Goal: Complete application form: Complete application form

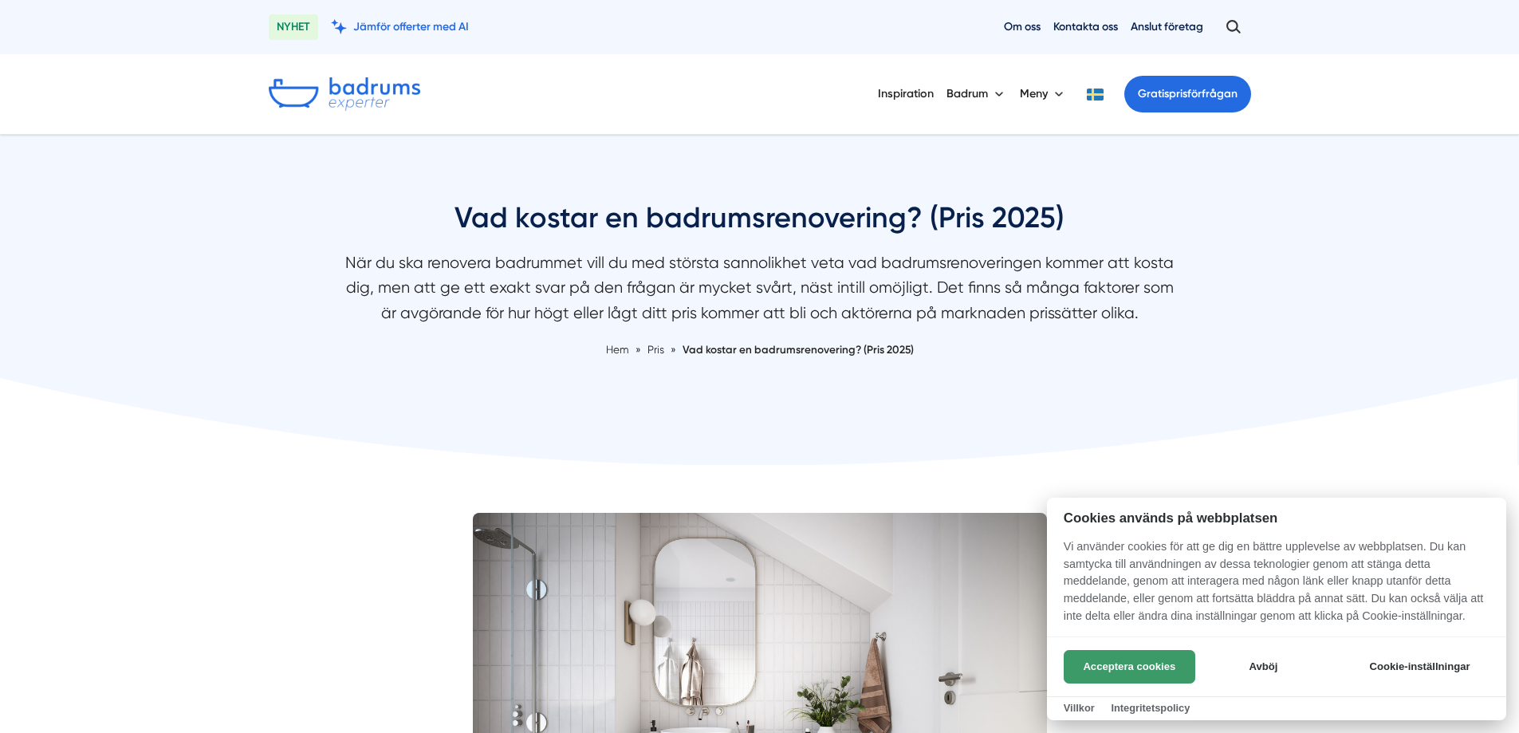
click at [1097, 662] on button "Acceptera cookies" at bounding box center [1129, 666] width 132 height 33
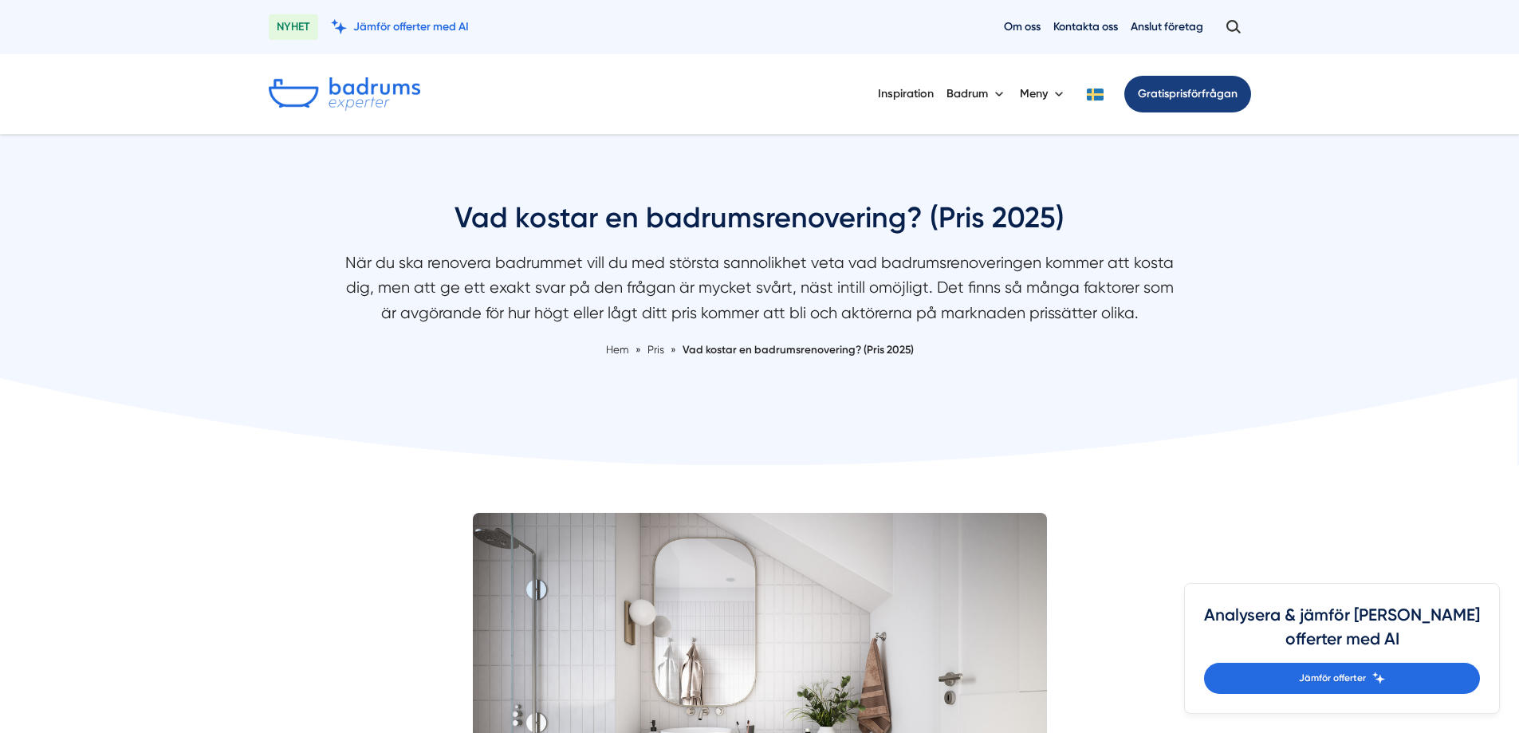
click at [1192, 90] on link "Gratis prisförfrågan" at bounding box center [1187, 94] width 127 height 37
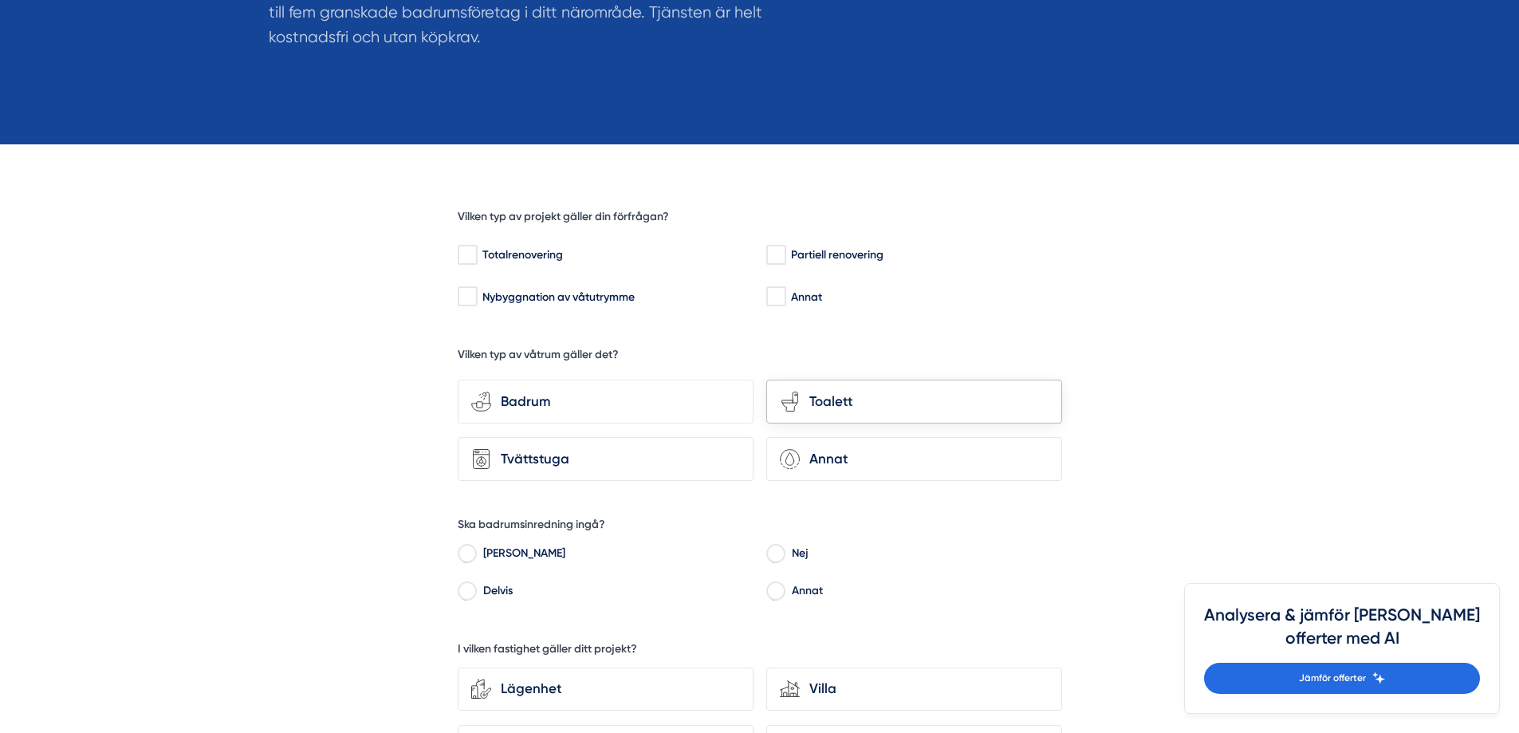
scroll to position [319, 0]
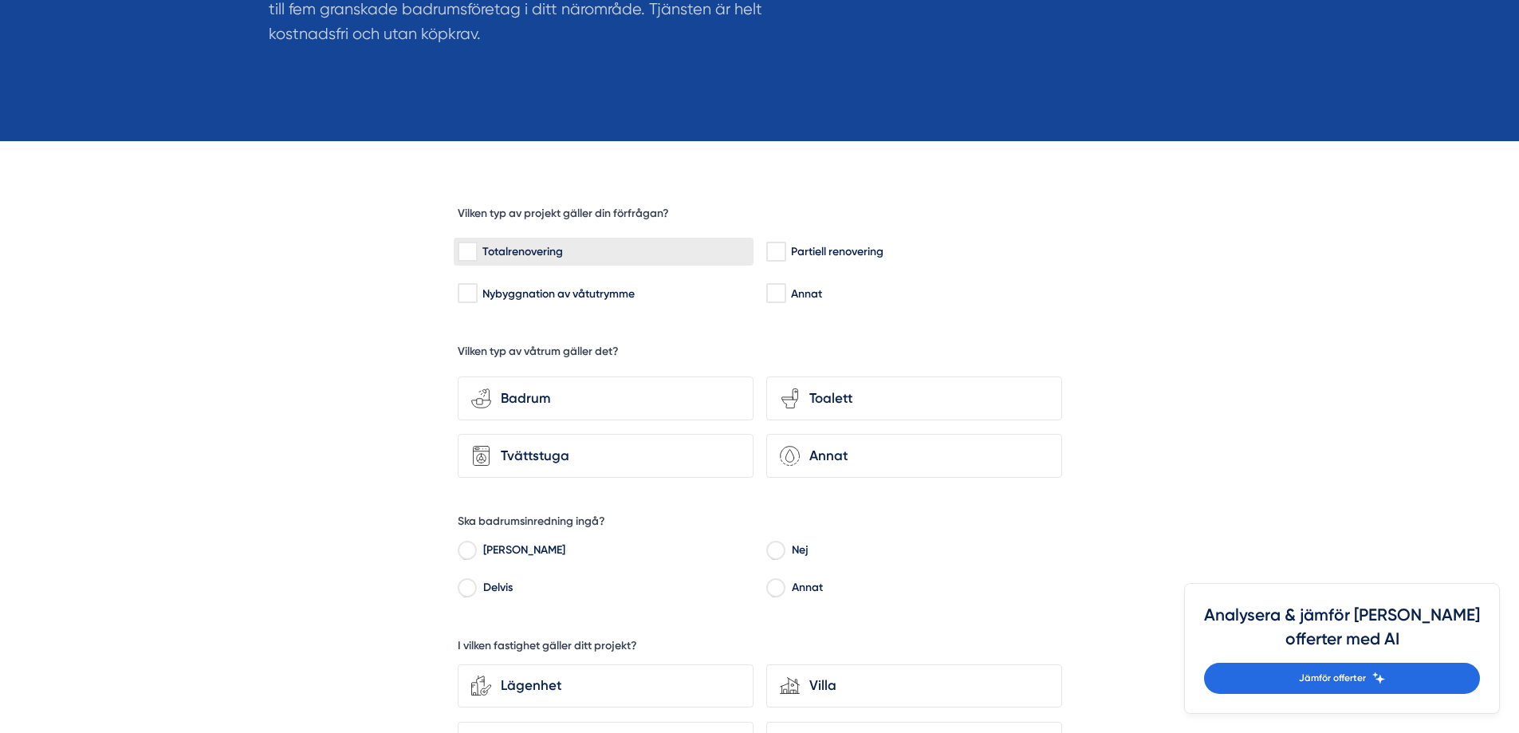
click at [476, 253] on input "Totalrenovering" at bounding box center [467, 252] width 18 height 16
checkbox input "true"
click at [547, 400] on div "Badrum" at bounding box center [615, 398] width 249 height 22
click at [0, 0] on input "bathroom-tub-towel Badrum" at bounding box center [0, 0] width 0 height 0
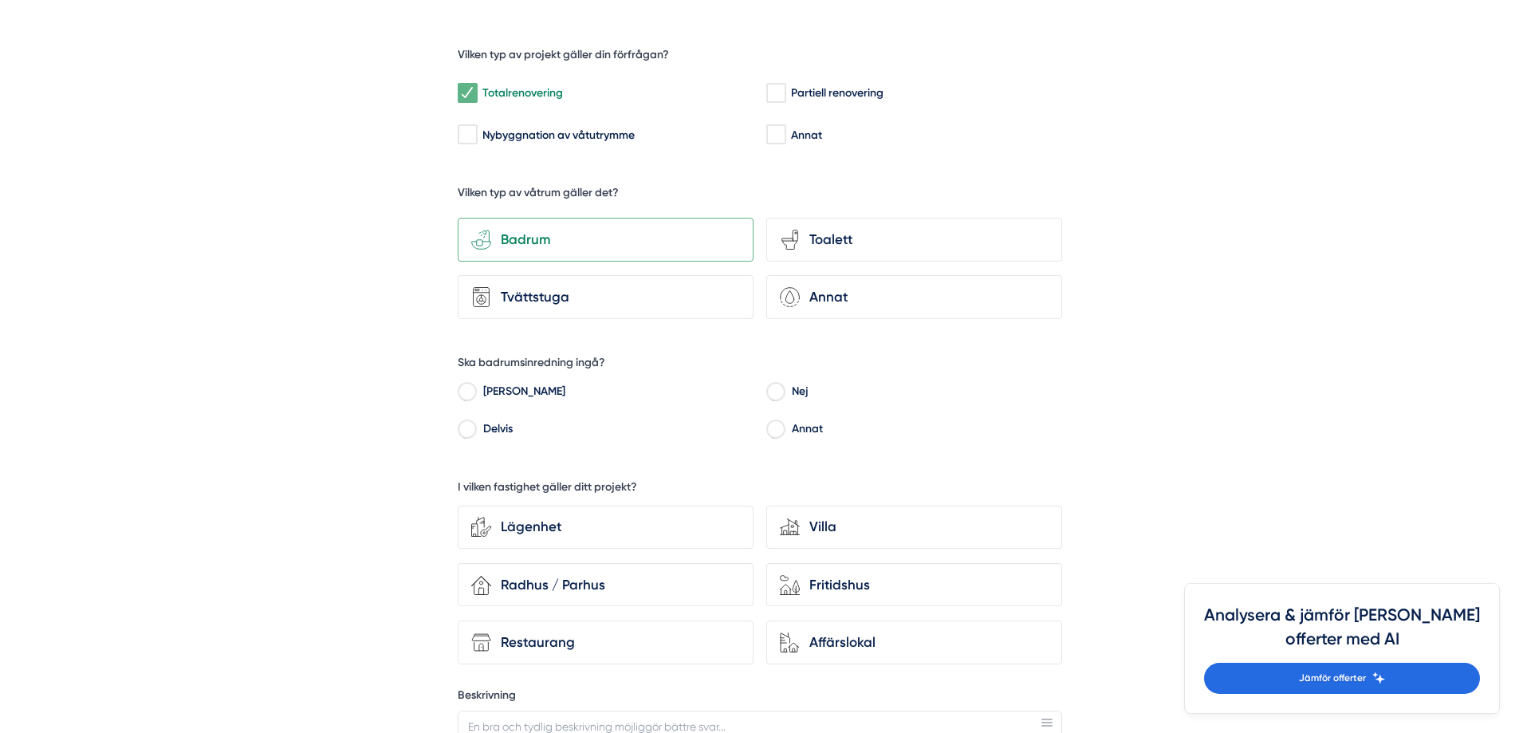
scroll to position [478, 0]
click at [466, 387] on input "Ja" at bounding box center [467, 393] width 18 height 14
radio input "true"
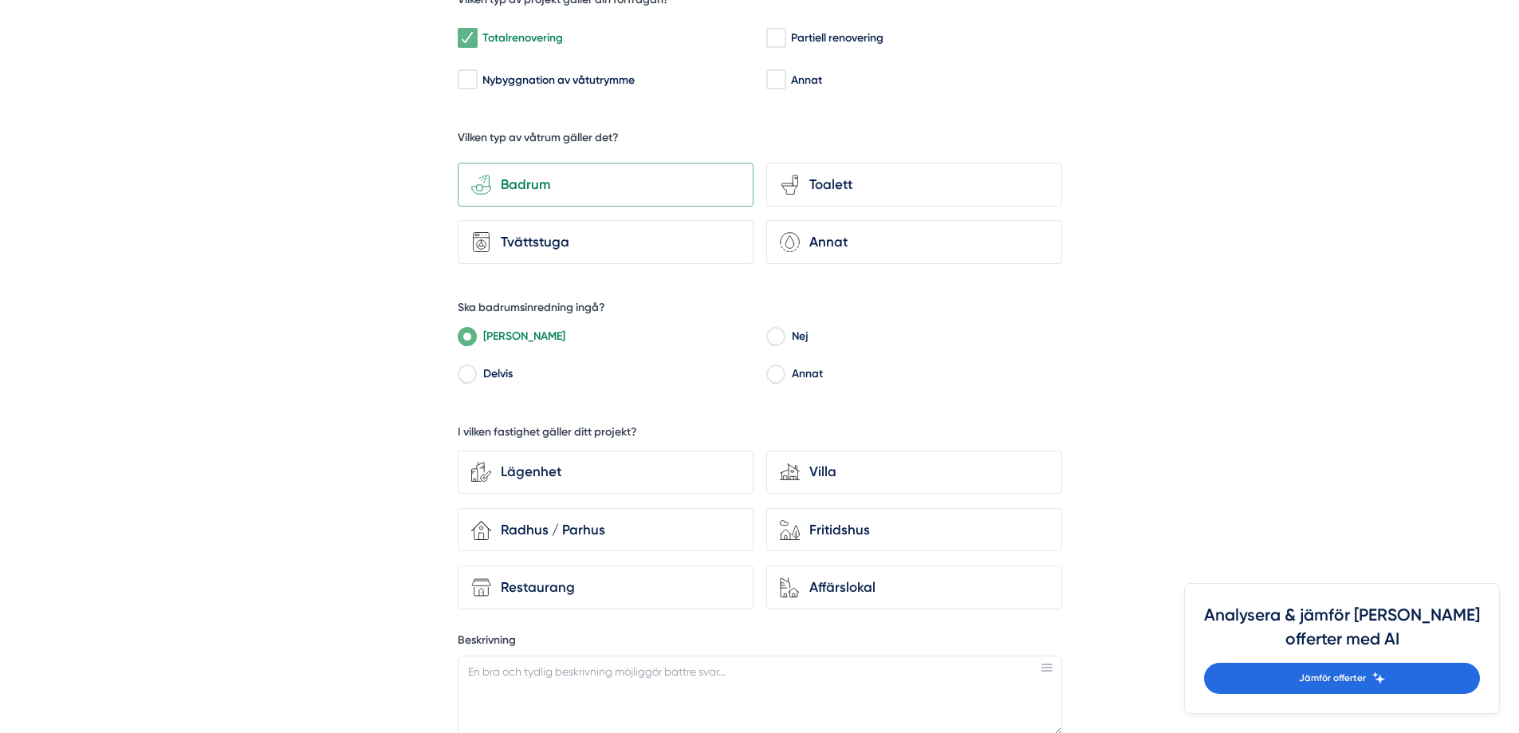
scroll to position [638, 0]
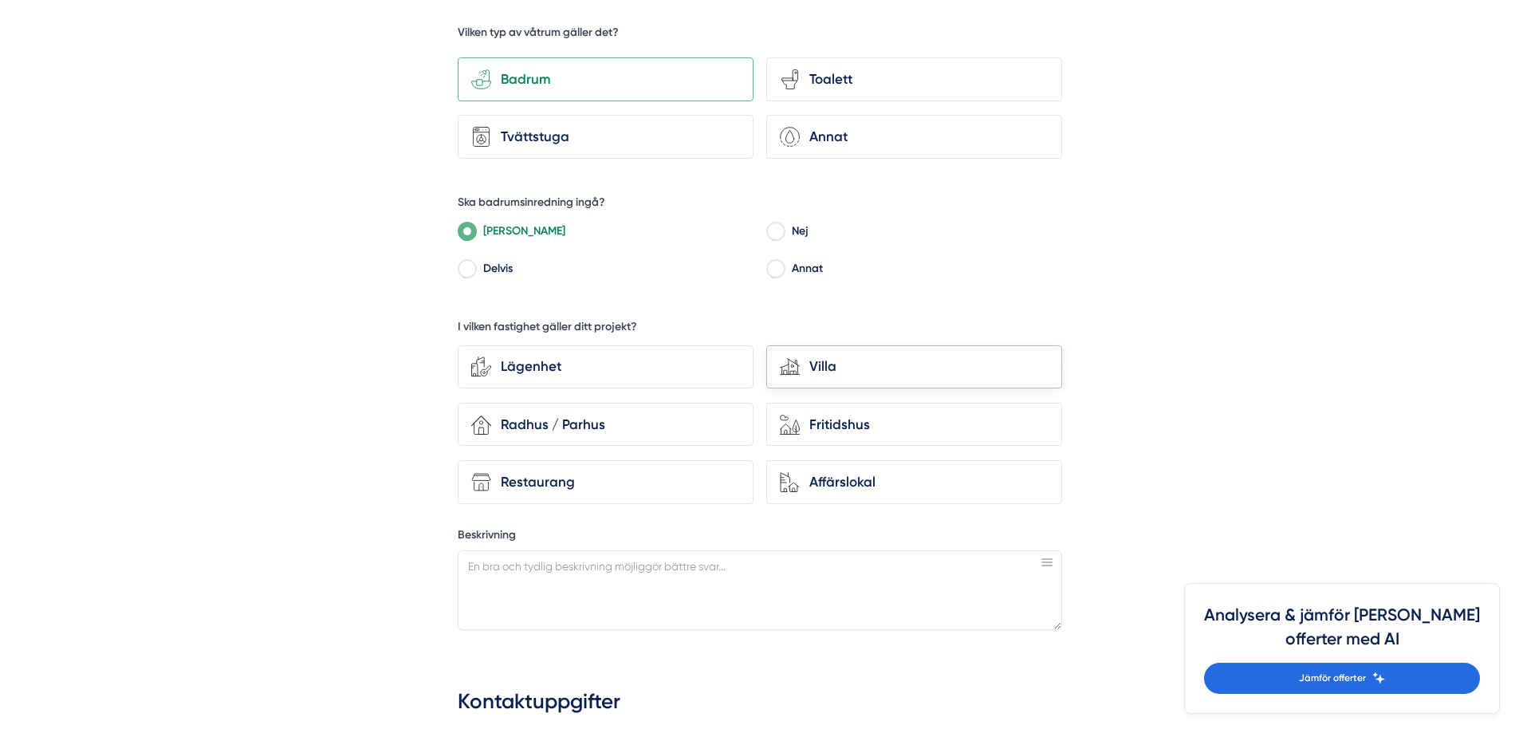
click at [827, 358] on div "Villa" at bounding box center [924, 367] width 249 height 22
click at [0, 0] on input "house-modern Villa" at bounding box center [0, 0] width 0 height 0
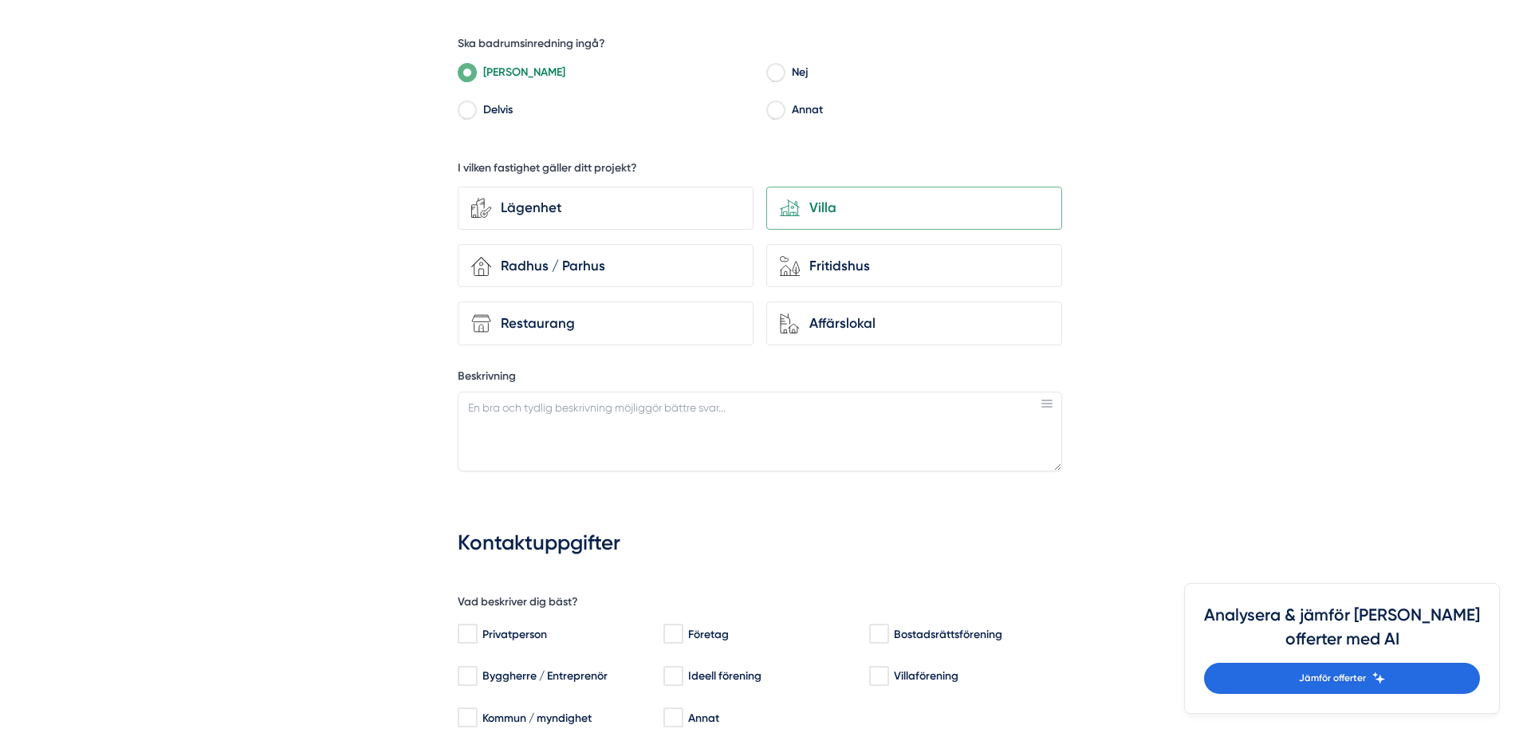
scroll to position [797, 0]
click at [658, 411] on textarea "Beskrivning" at bounding box center [760, 431] width 604 height 80
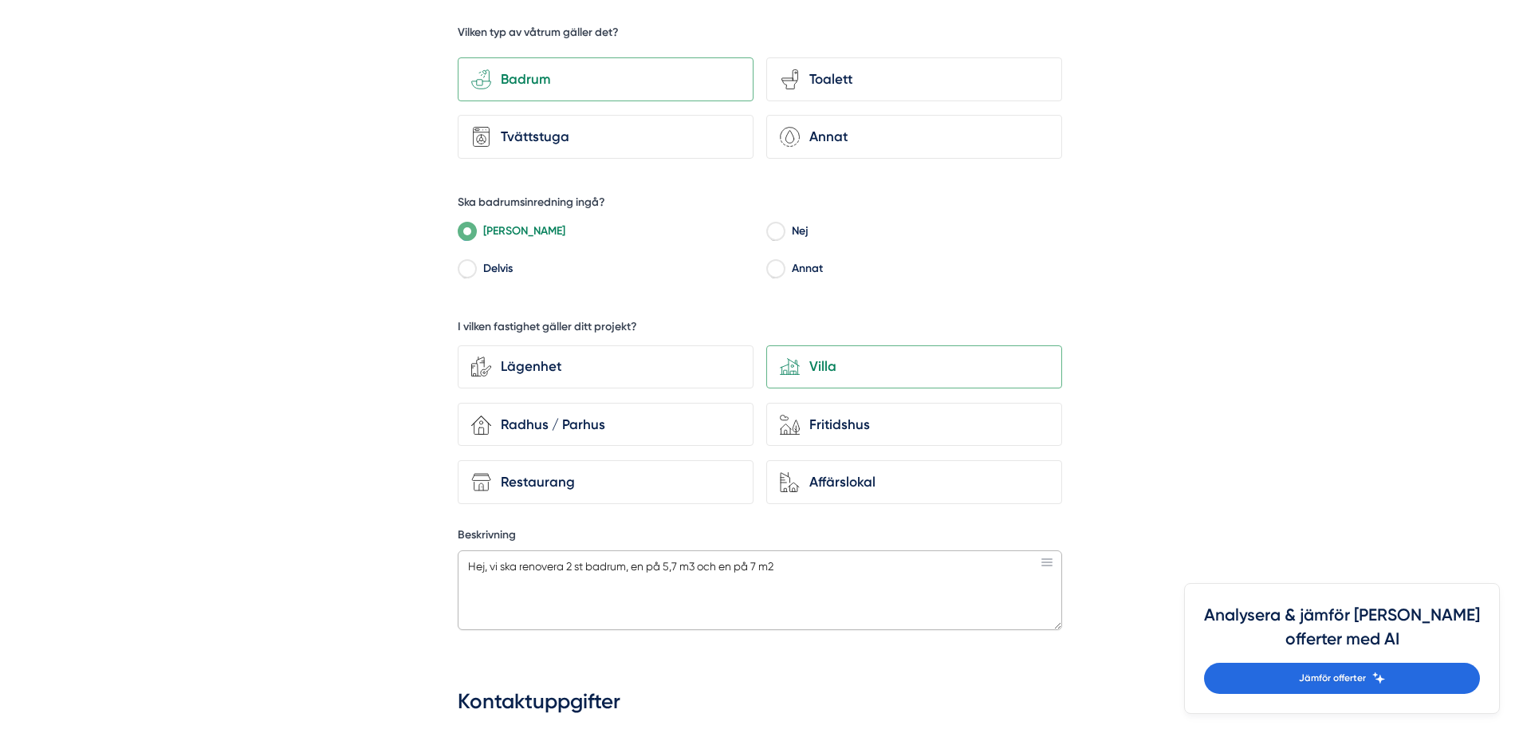
click at [698, 569] on textarea "Hej, vi ska renovera 2 st badrum, en på 5,7 m3 och en på 7 m2" at bounding box center [760, 590] width 604 height 80
click at [780, 570] on textarea "Hej, vi ska renovera 2 st badrum, en på 5,7 m2 och en på 7 m2" at bounding box center [760, 590] width 604 height 80
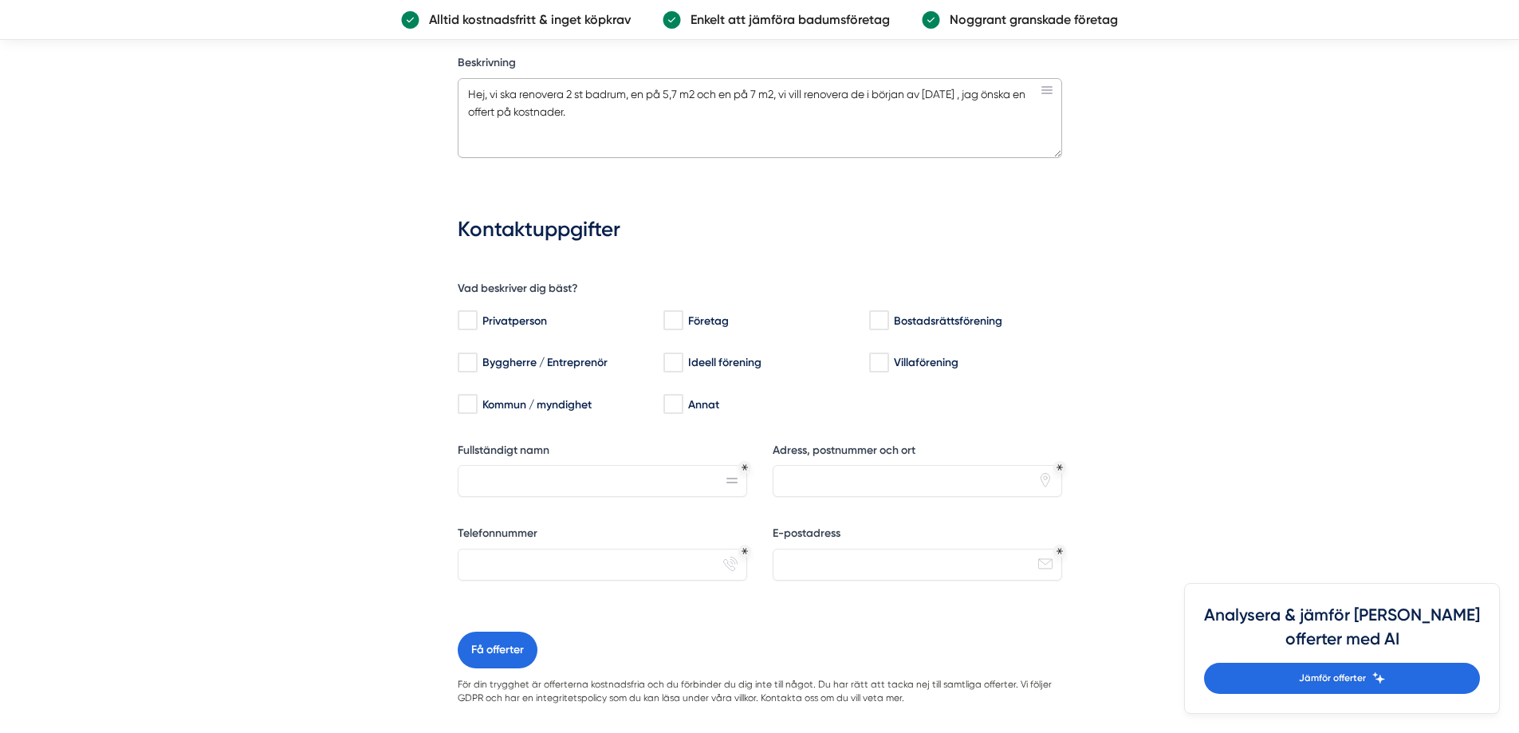
scroll to position [1116, 0]
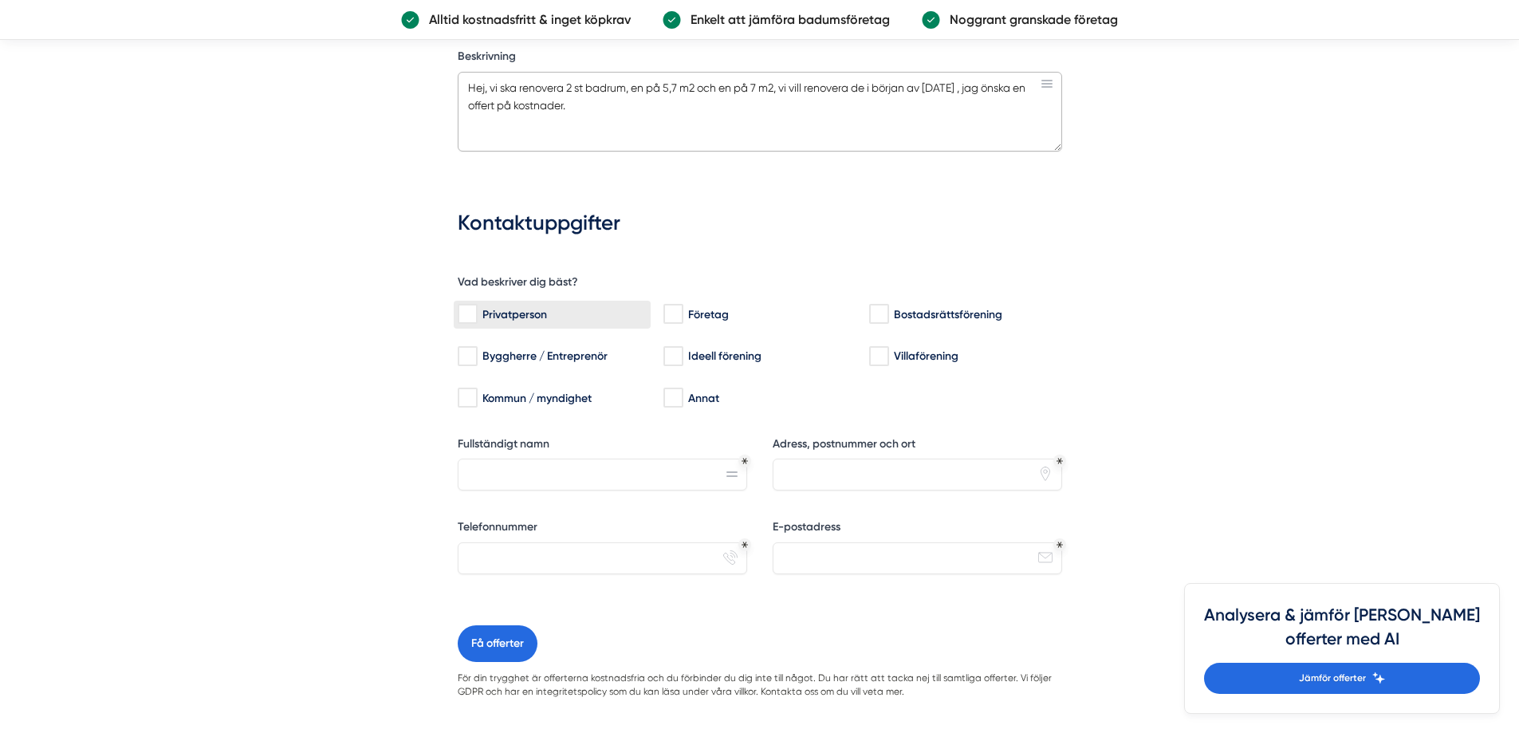
type textarea "Hej, vi ska renovera 2 st badrum, en på 5,7 m2 och en på 7 m2, vi vill renovera…"
click at [470, 309] on input "Privatperson" at bounding box center [467, 314] width 18 height 16
checkbox input "true"
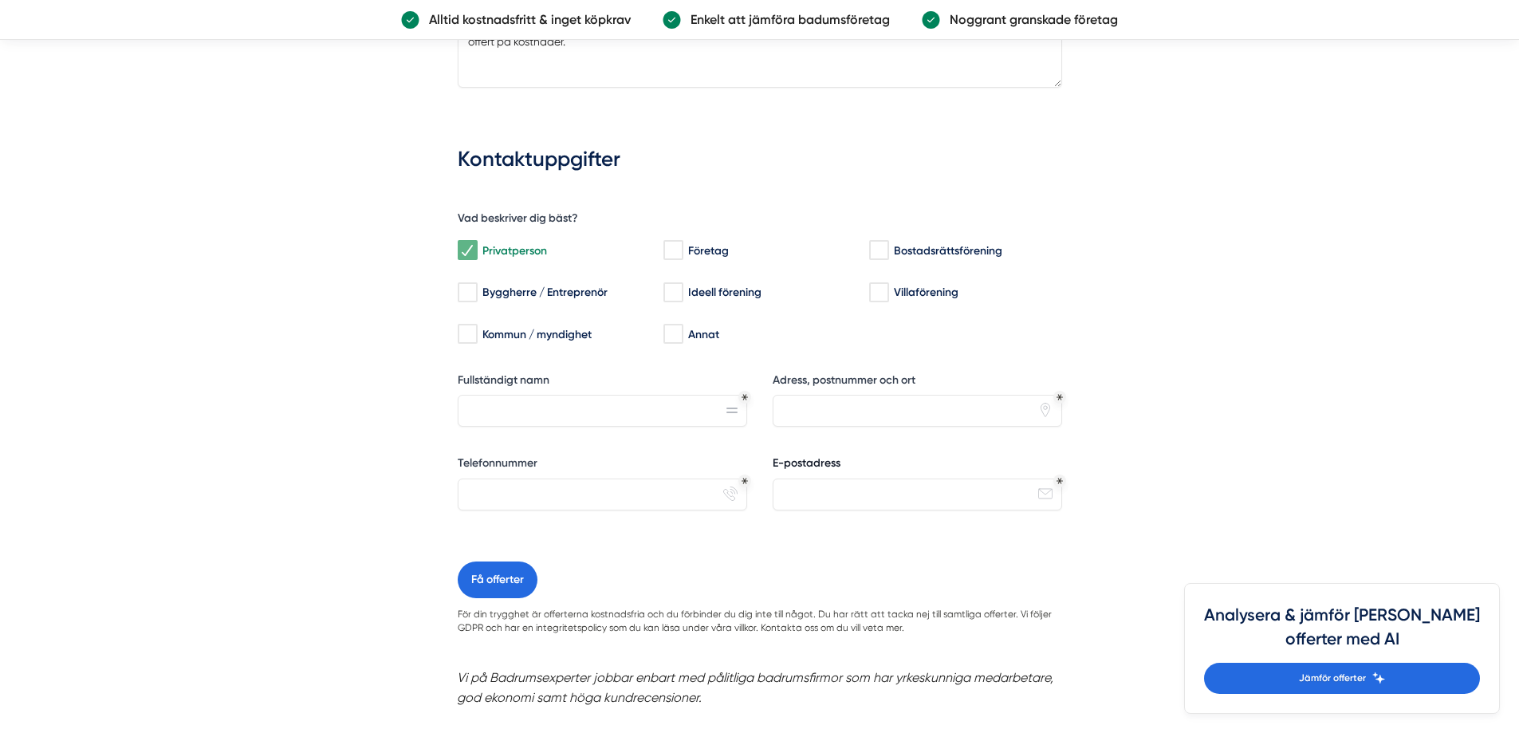
scroll to position [1275, 0]
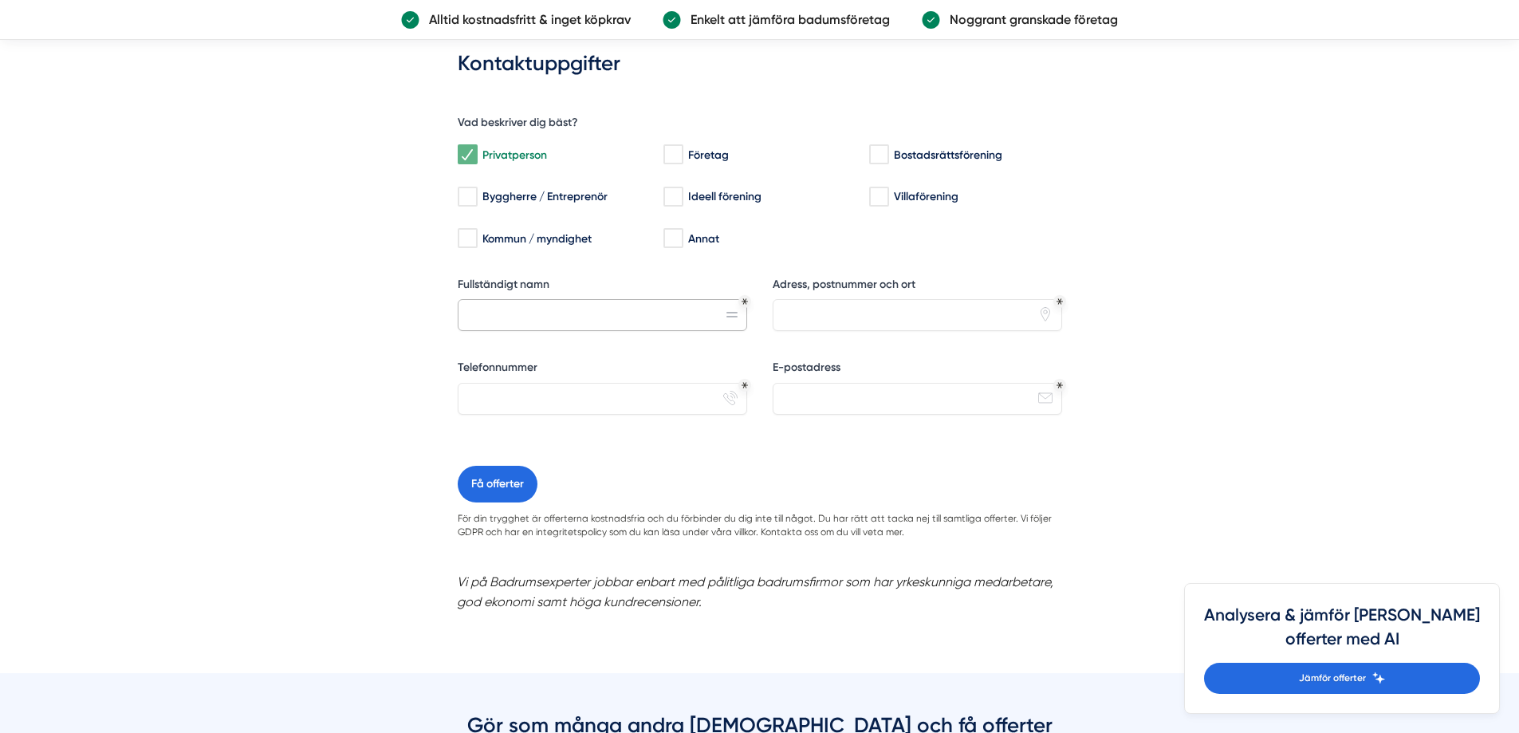
click at [558, 319] on input "Fullständigt namn" at bounding box center [602, 315] width 289 height 32
type input "Murad Murad"
type input "0704399755"
type input "muradmari@hotmail.com"
click at [888, 304] on input "Adress, postnummer och ort" at bounding box center [916, 315] width 289 height 32
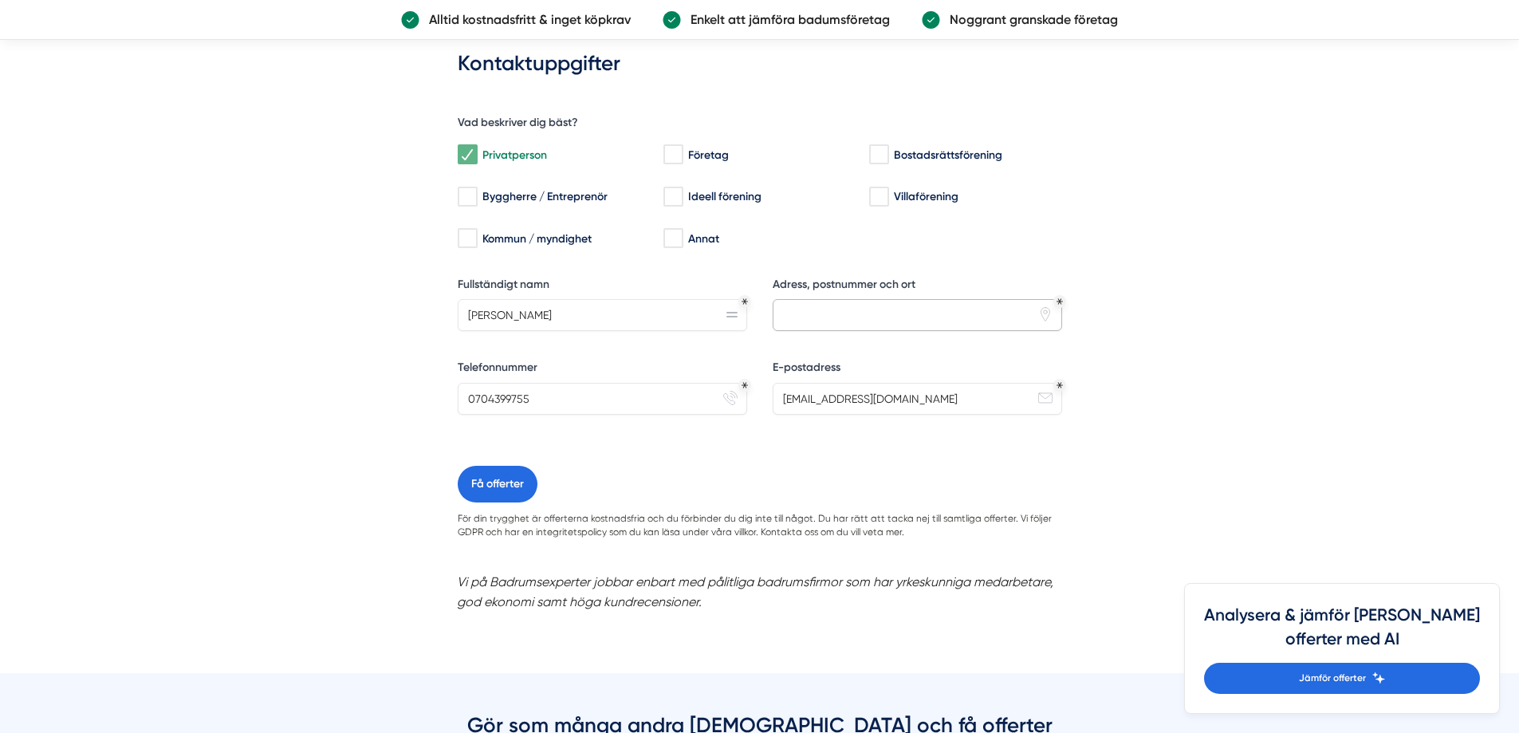
click at [888, 304] on input "Adress, postnummer och ort" at bounding box center [916, 315] width 289 height 32
type input "Fårbogsvägen, 58666 Linköping"
click at [514, 482] on button "Få offerter" at bounding box center [498, 484] width 80 height 37
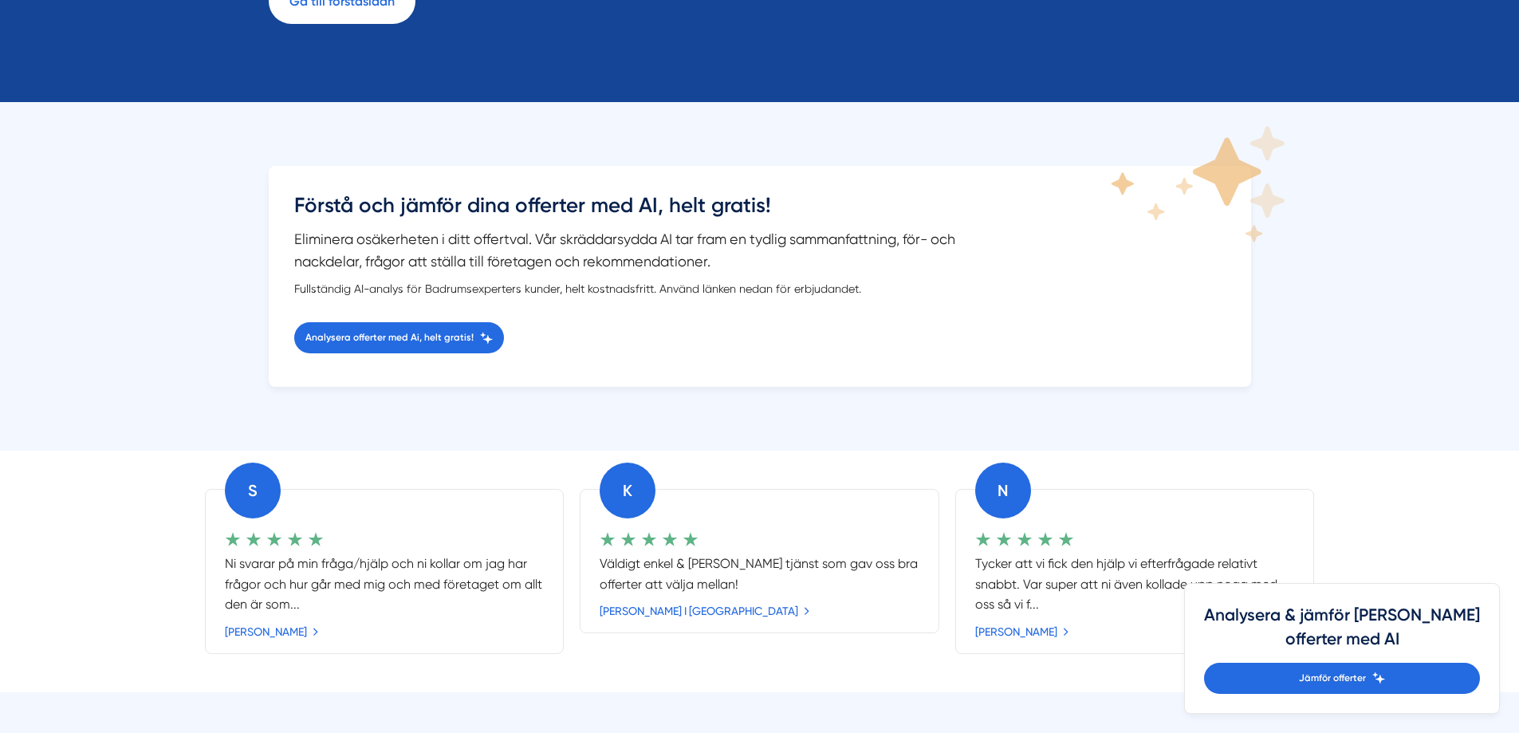
scroll to position [319, 0]
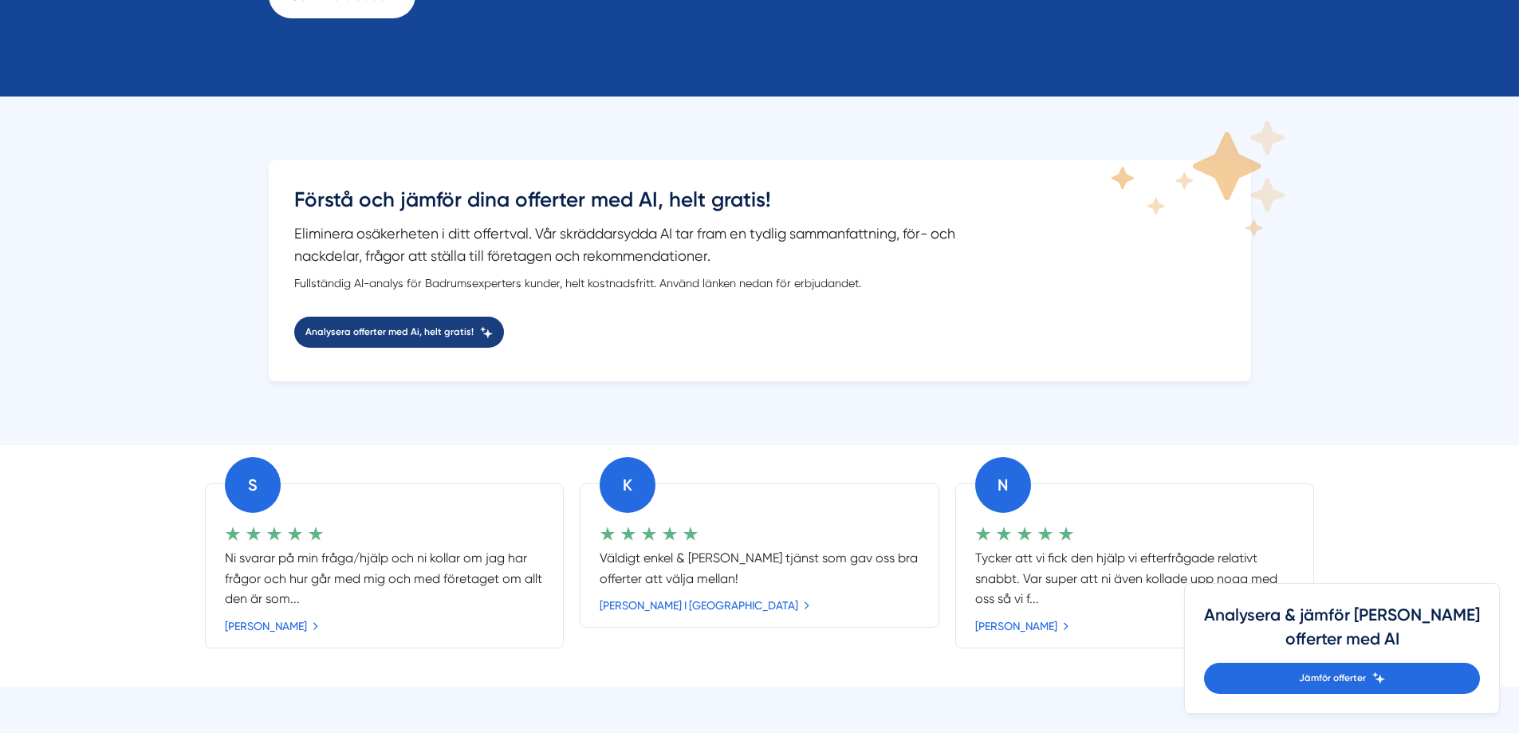
click at [407, 332] on span "Analysera offerter med Ai, helt gratis!" at bounding box center [389, 331] width 168 height 15
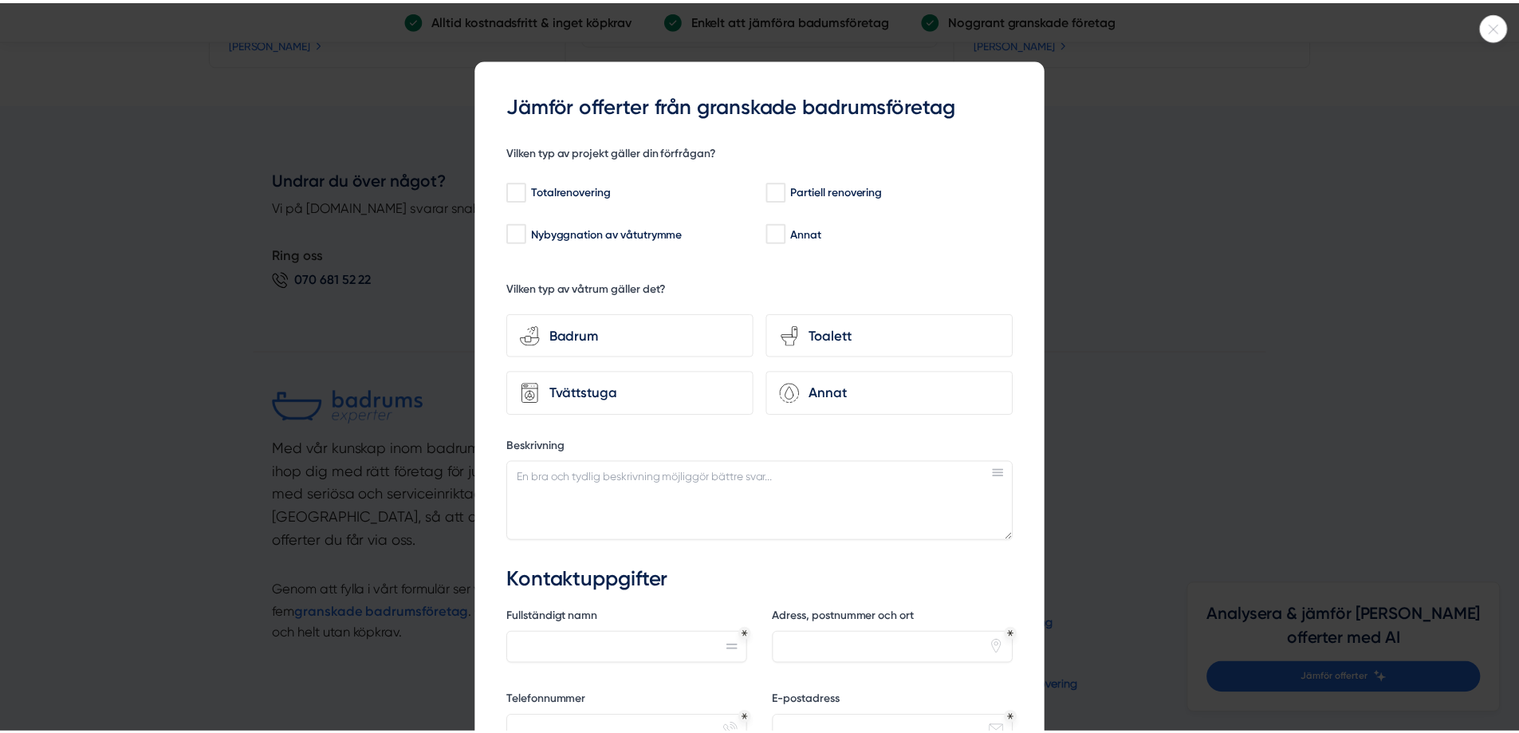
scroll to position [957, 0]
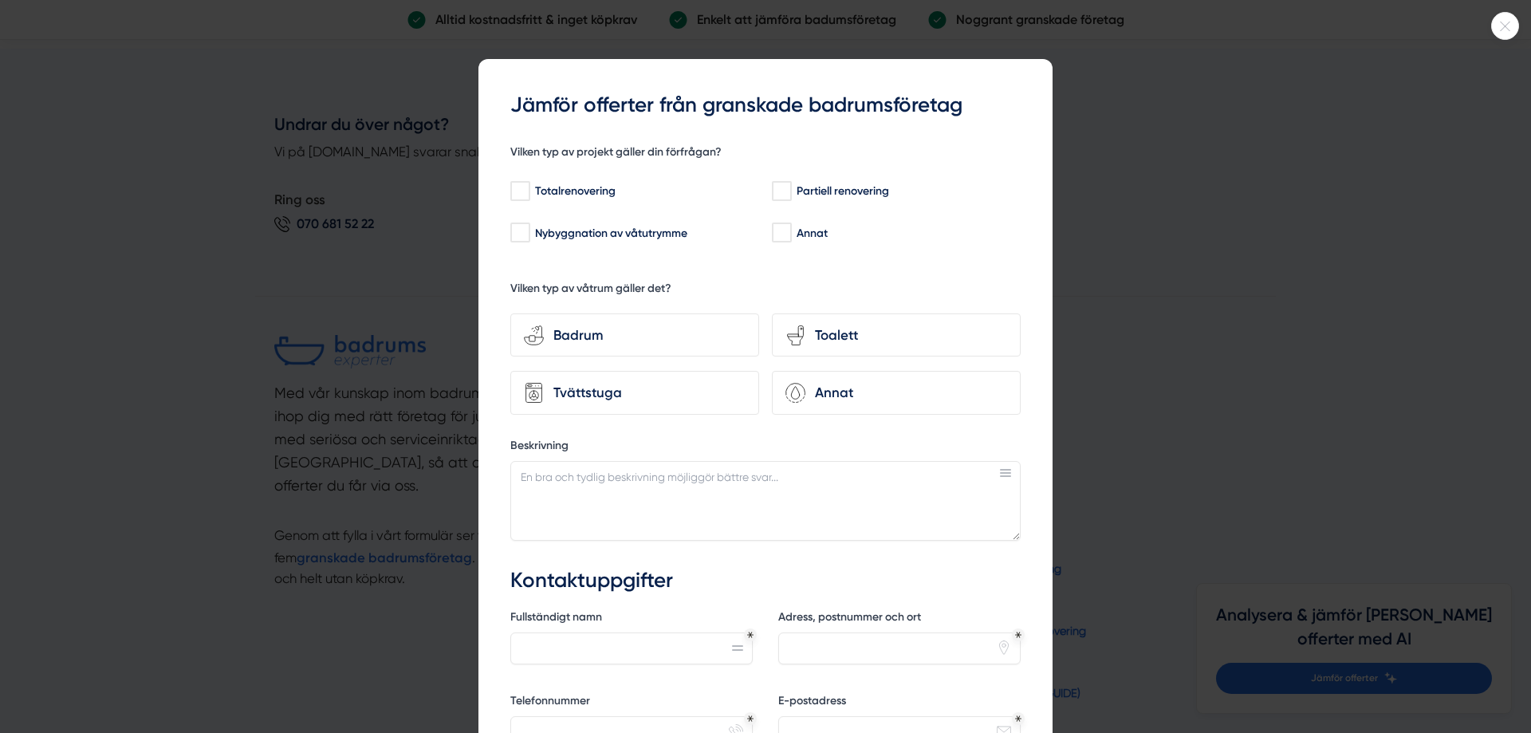
click at [1158, 172] on div at bounding box center [765, 366] width 1531 height 733
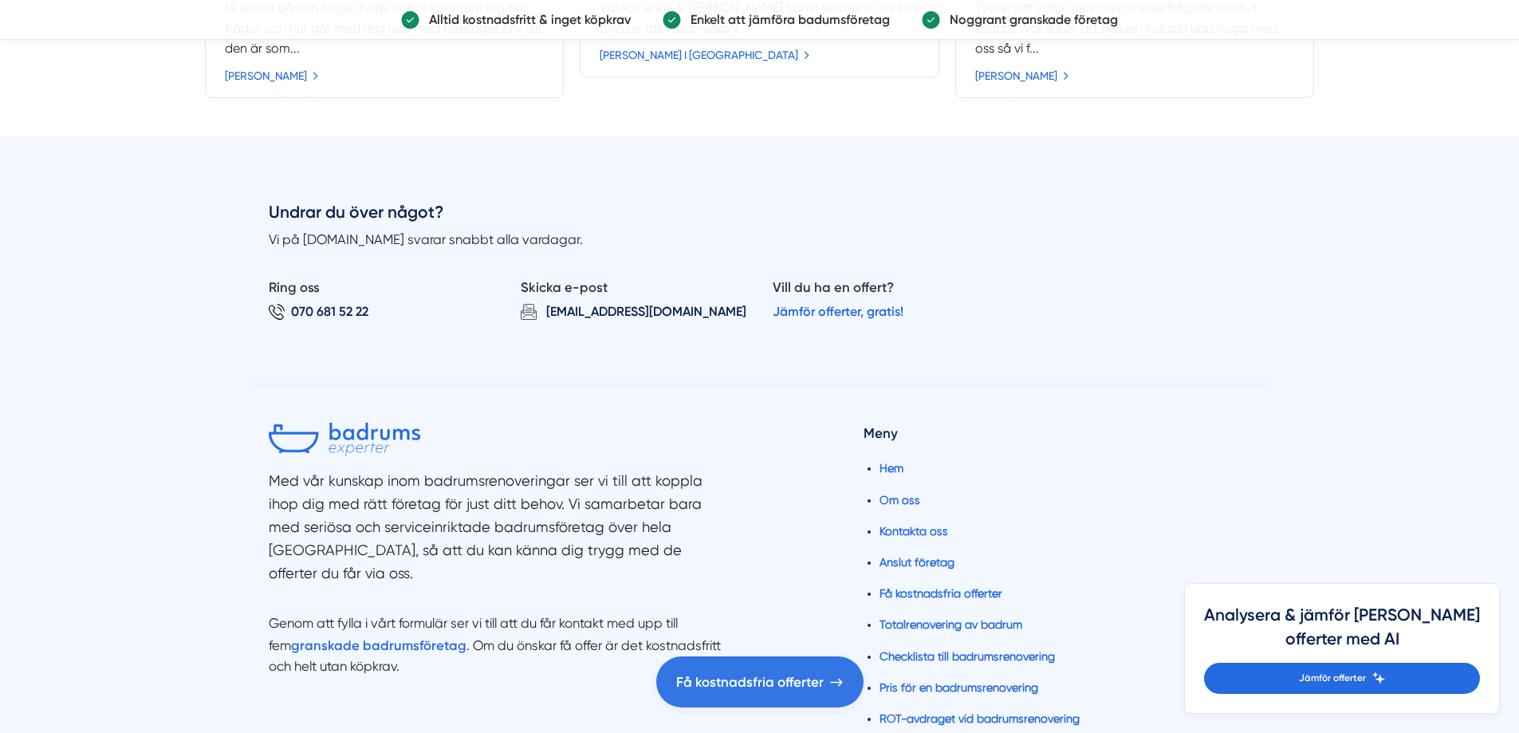
scroll to position [1036, 0]
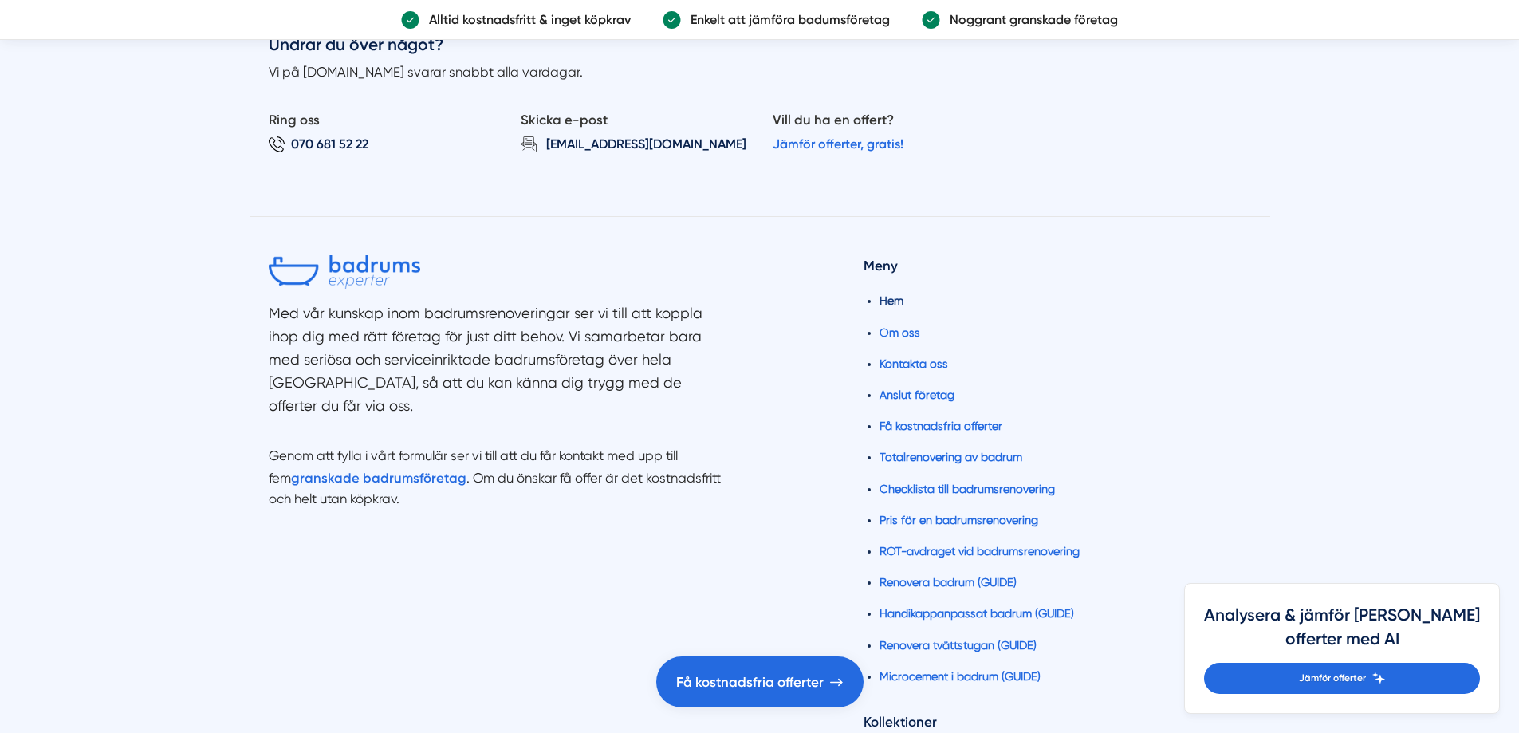
click at [886, 297] on link "Hem" at bounding box center [891, 300] width 24 height 13
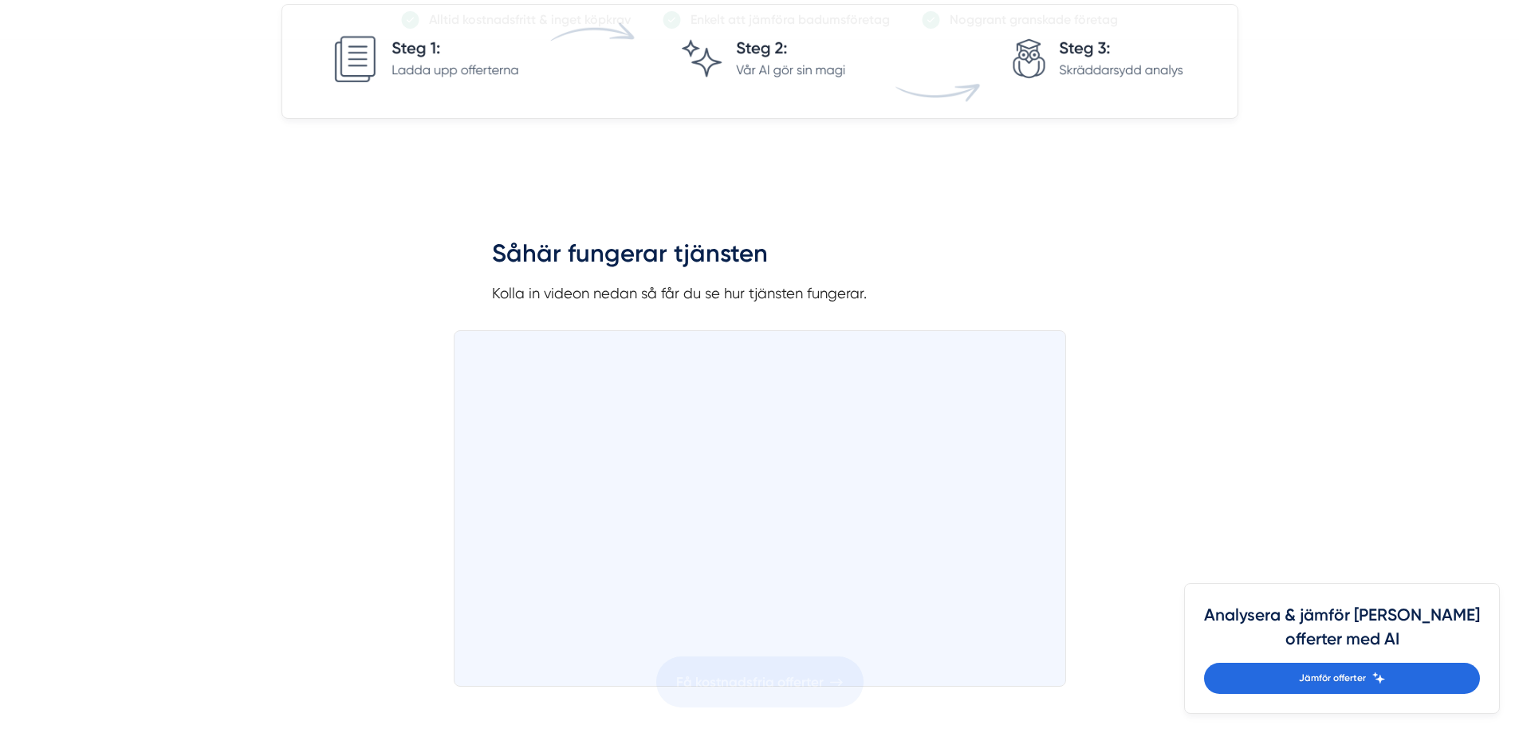
scroll to position [877, 0]
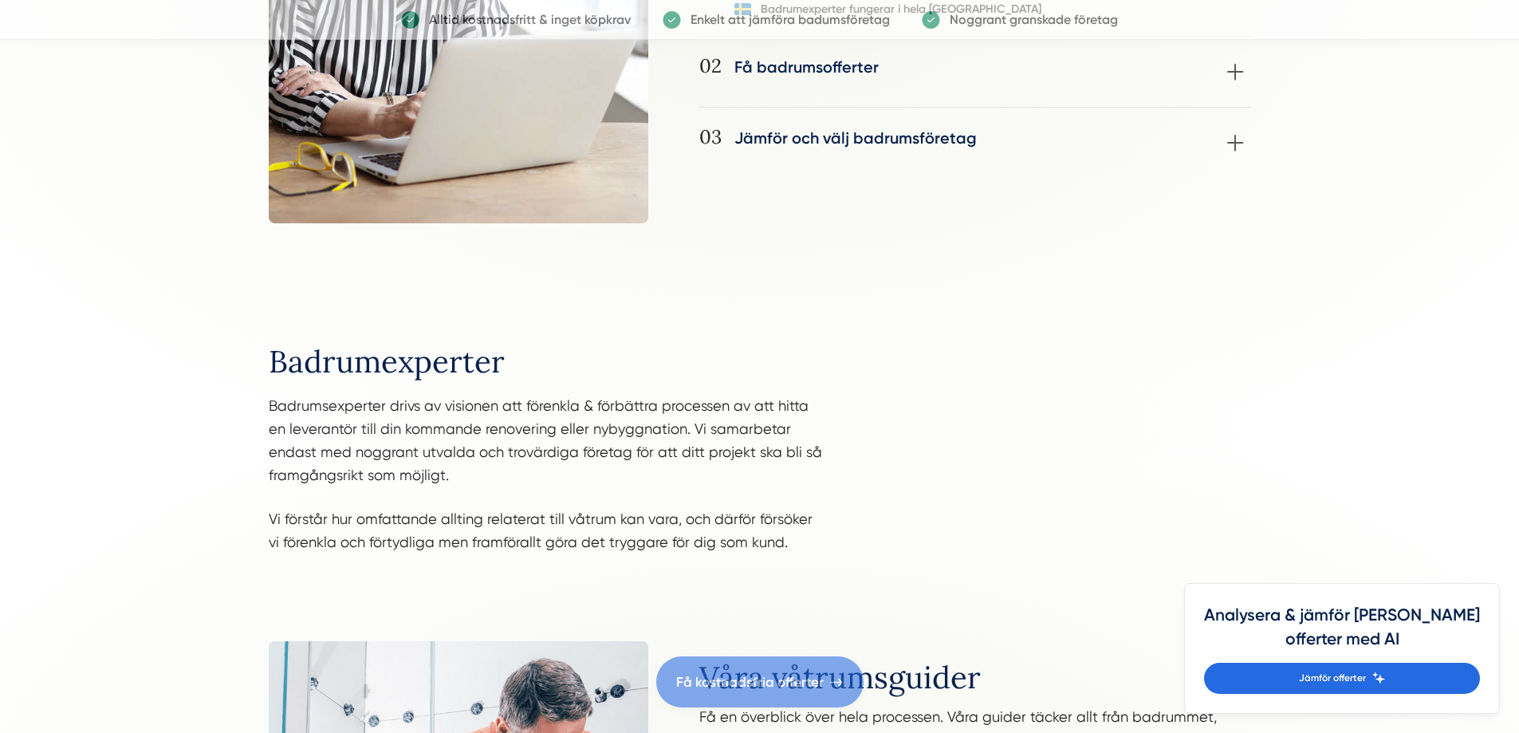
scroll to position [1435, 0]
